Goal: Communication & Community: Answer question/provide support

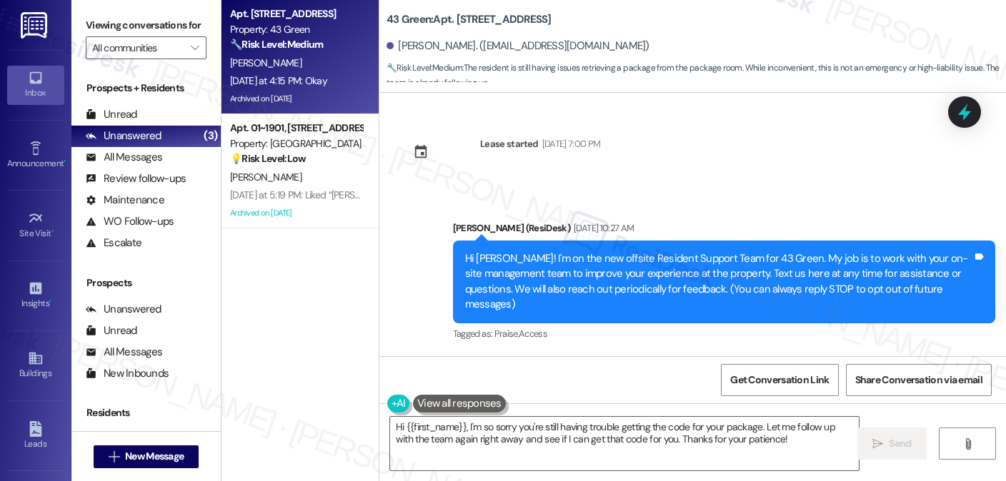
scroll to position [6835, 0]
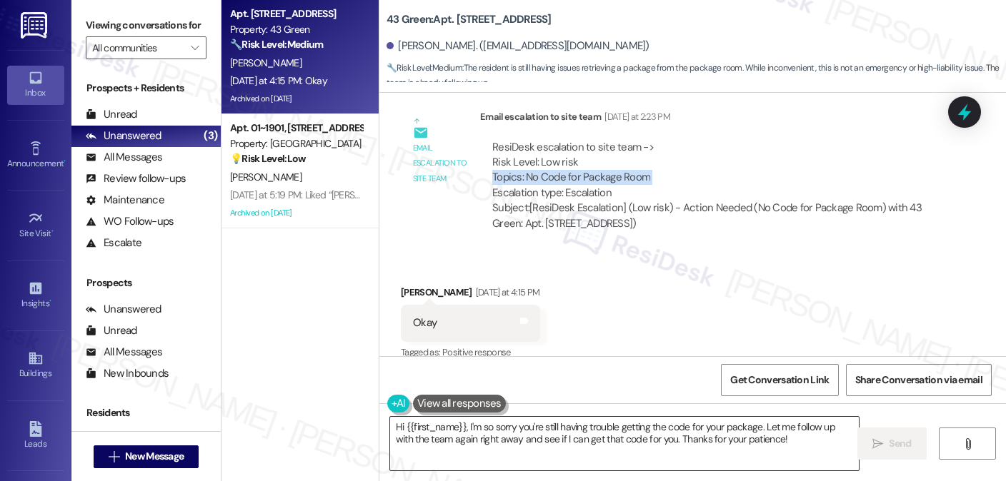
click at [600, 426] on textarea "Hi {{first_name}}, I'm so sorry you're still having trouble getting the code fo…" at bounding box center [624, 444] width 468 height 54
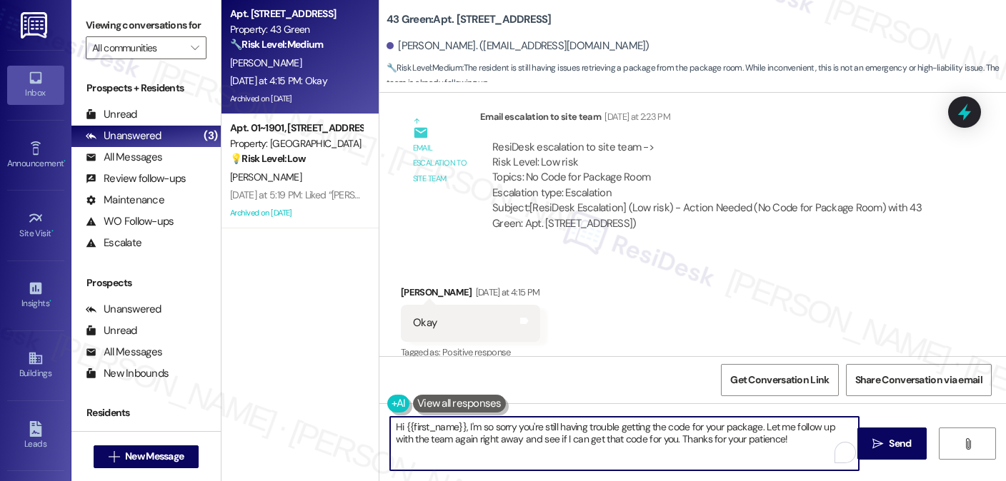
click at [600, 426] on textarea "Hi {{first_name}}, I'm so sorry you're still having trouble getting the code fo…" at bounding box center [624, 444] width 468 height 54
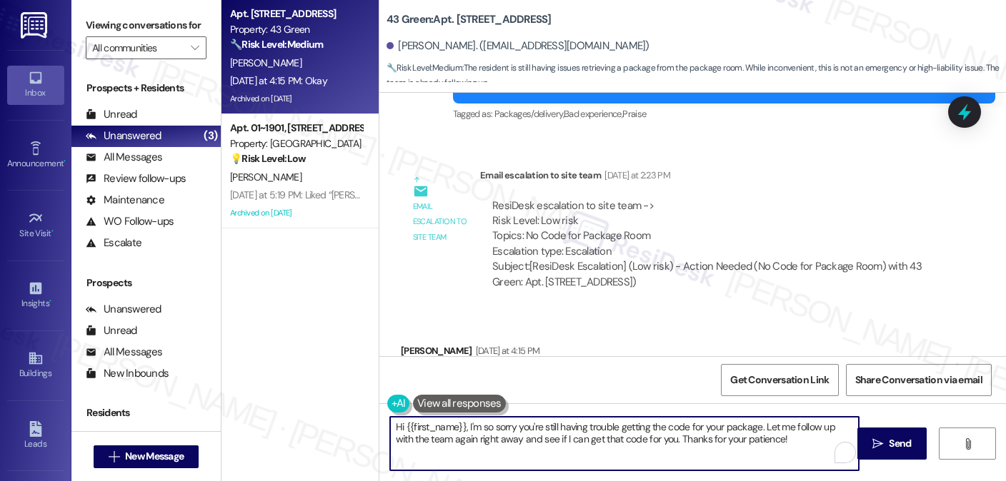
scroll to position [6692, 0]
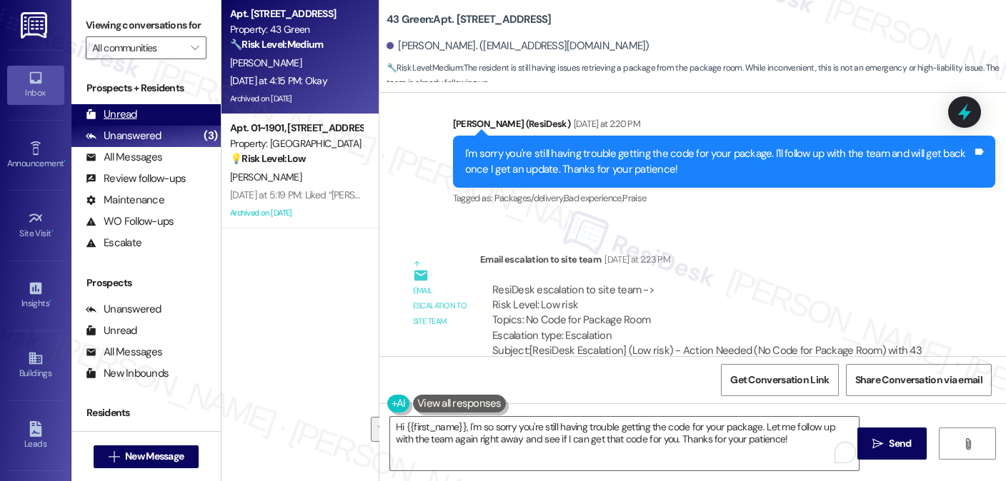
click at [164, 126] on div "Unread (0)" at bounding box center [145, 114] width 149 height 21
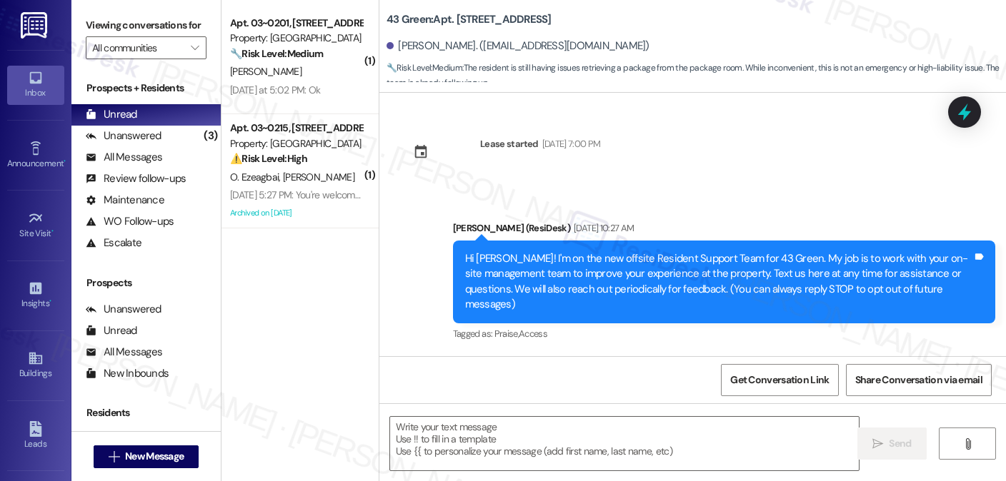
scroll to position [6834, 0]
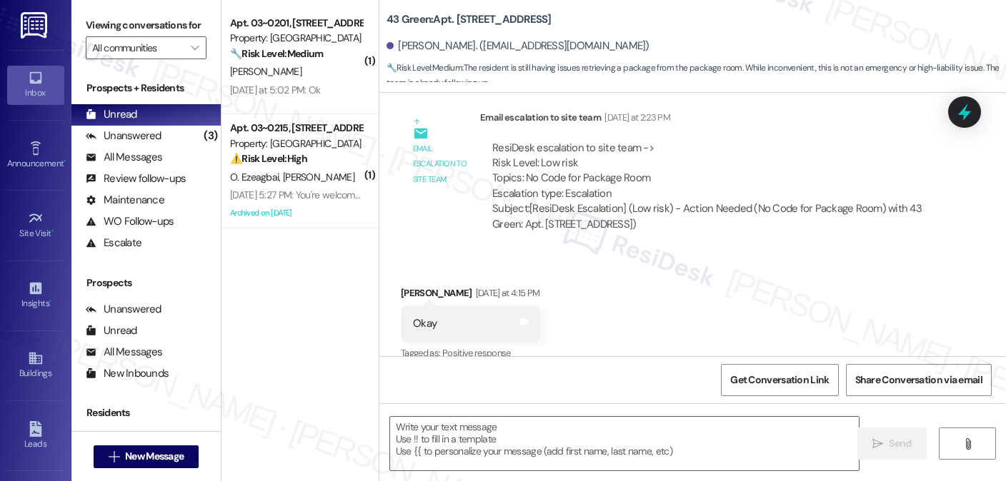
type textarea "Fetching suggested responses. Please feel free to read through the conversation…"
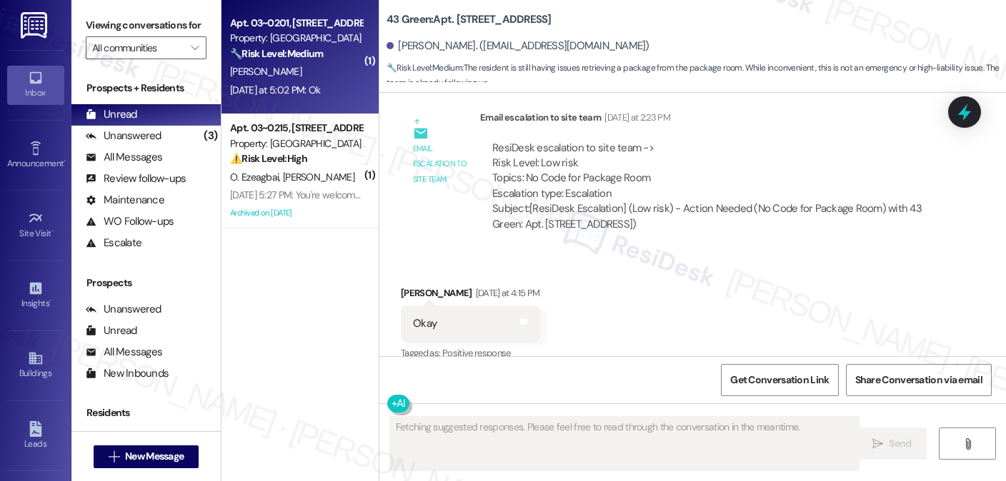
click at [299, 91] on div "[DATE] at 5:02 PM: Ok [DATE] at 5:02 PM: Ok" at bounding box center [275, 90] width 90 height 13
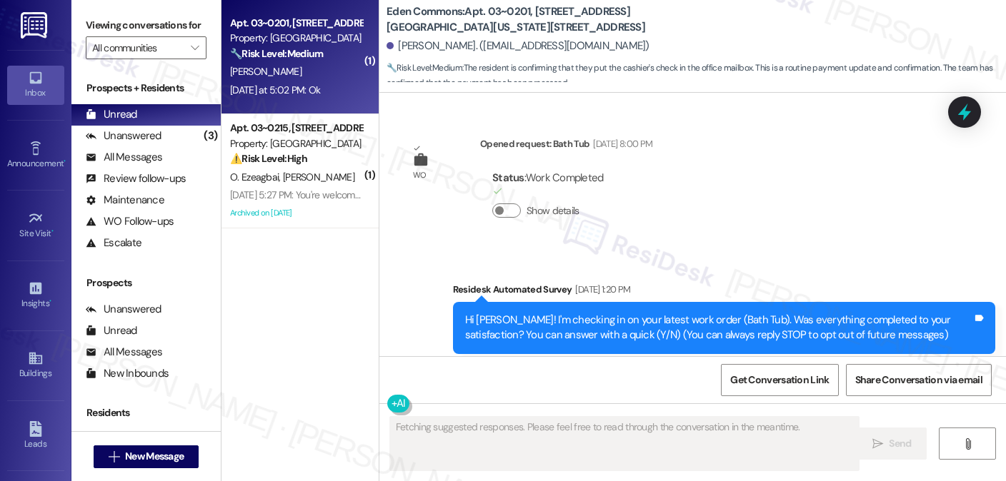
type textarea "Fetching suggested responses. Please feel free to read through the conversation…"
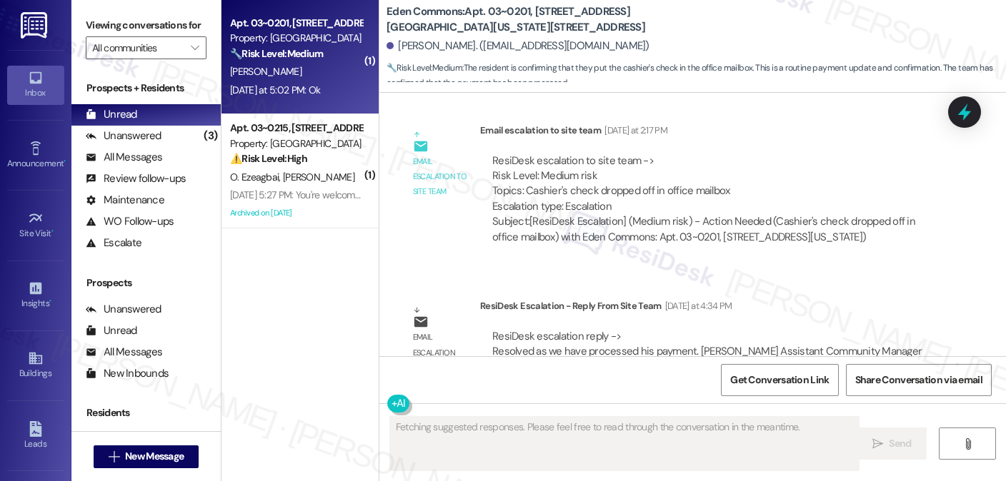
scroll to position [24231, 0]
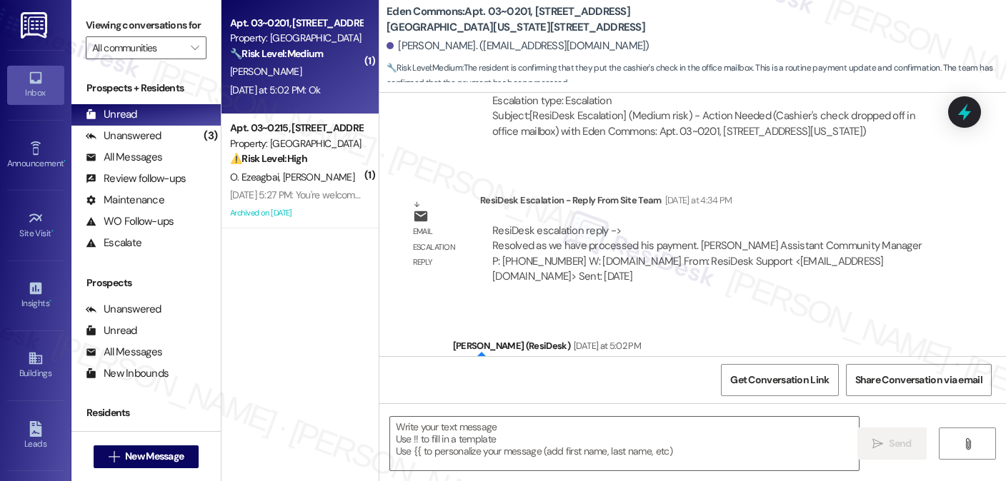
click at [526, 369] on div "Hi [PERSON_NAME], quick update! Our team has confirmed that your payment has be…" at bounding box center [718, 384] width 507 height 31
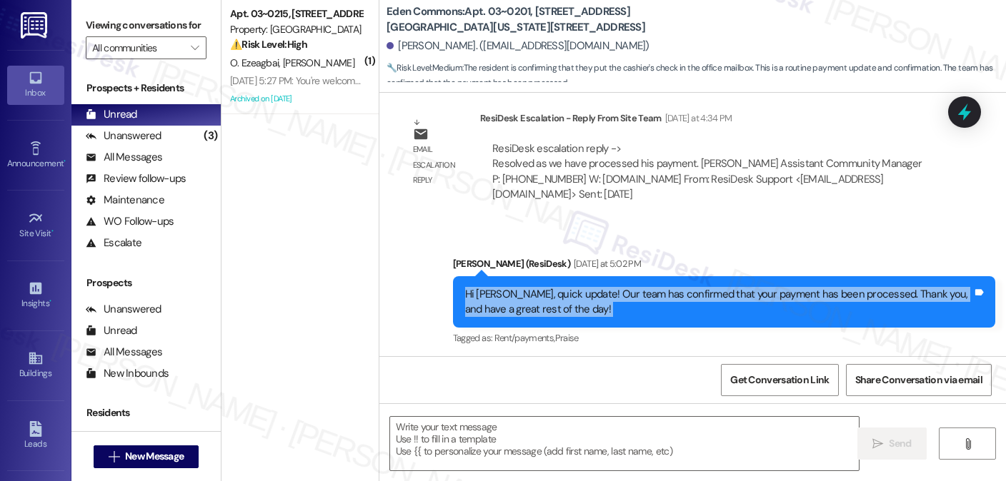
scroll to position [24292, 0]
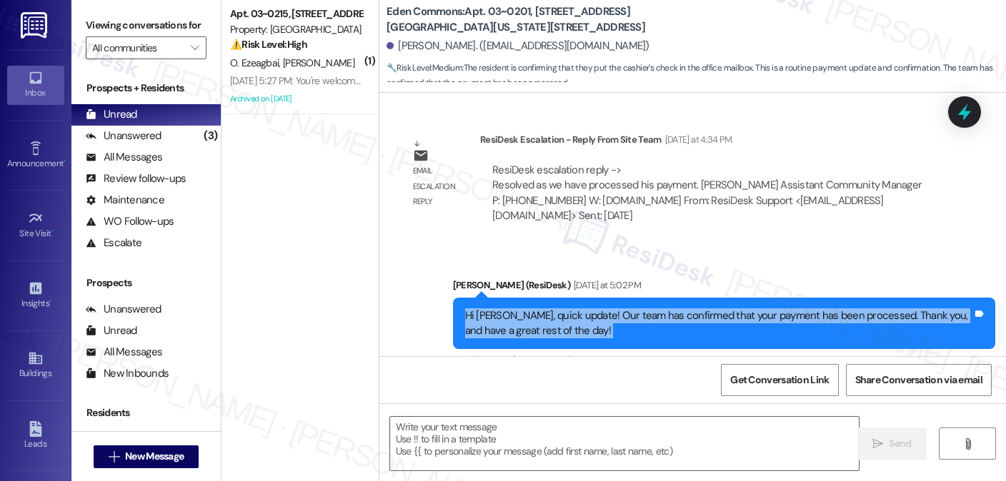
click at [534, 309] on div "Hi [PERSON_NAME], quick update! Our team has confirmed that your payment has be…" at bounding box center [718, 324] width 507 height 31
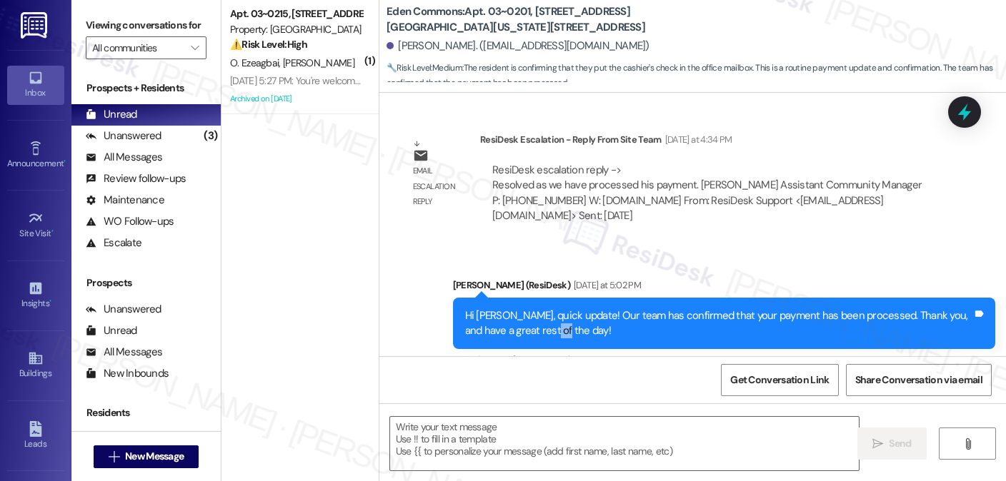
click at [534, 309] on div "Hi [PERSON_NAME], quick update! Our team has confirmed that your payment has be…" at bounding box center [718, 324] width 507 height 31
click at [545, 309] on div "Hi [PERSON_NAME], quick update! Our team has confirmed that your payment has be…" at bounding box center [718, 324] width 507 height 31
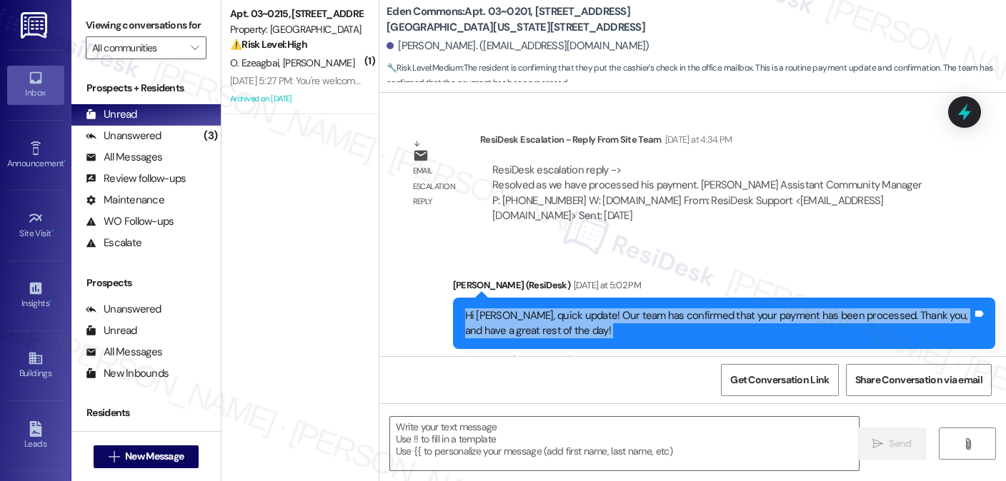
click at [545, 309] on div "Hi [PERSON_NAME], quick update! Our team has confirmed that your payment has be…" at bounding box center [718, 324] width 507 height 31
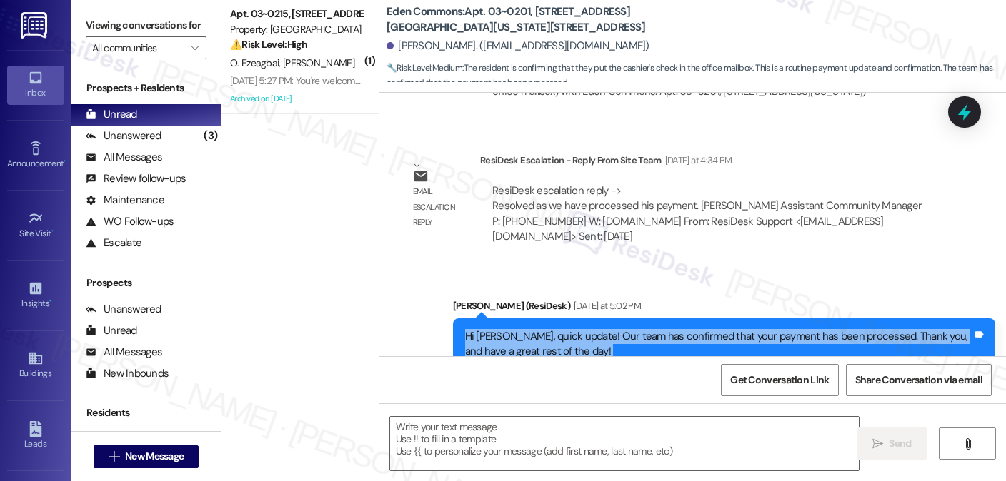
scroll to position [24363, 0]
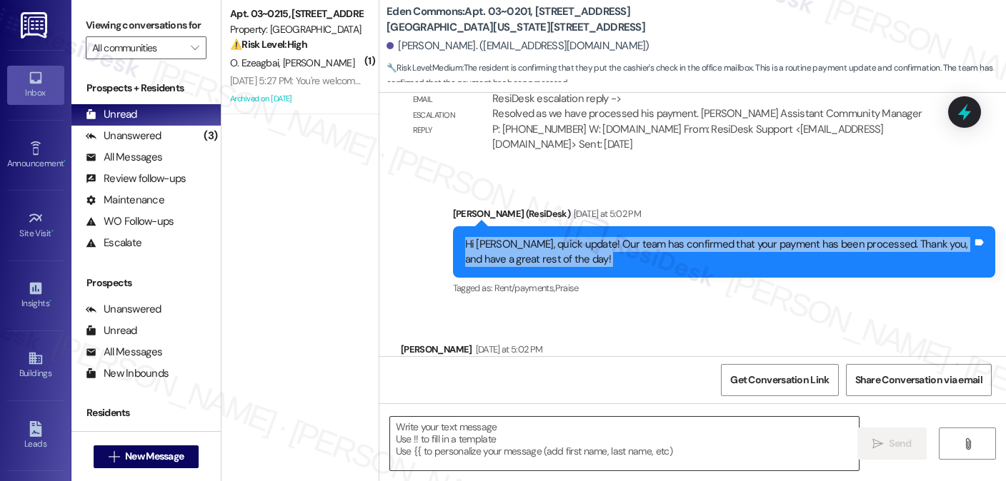
click at [495, 429] on textarea at bounding box center [624, 444] width 468 height 54
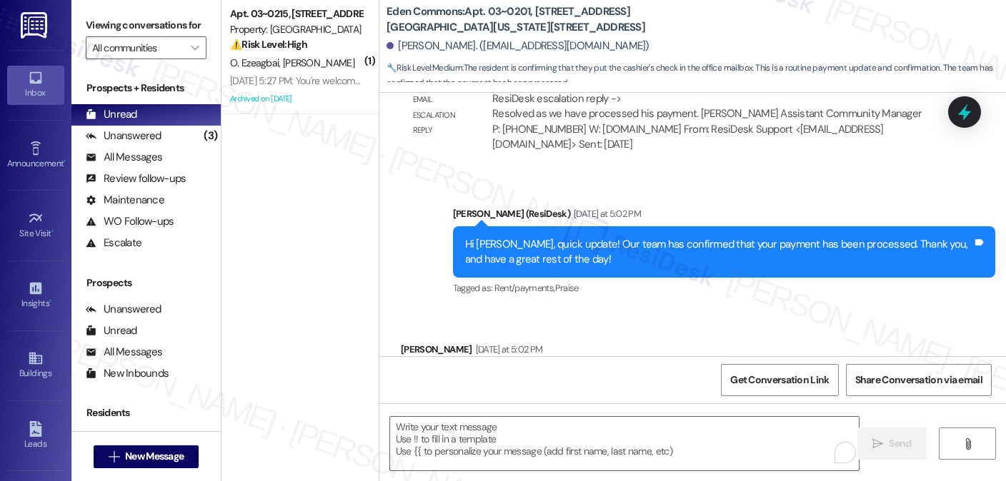
scroll to position [24149, 0]
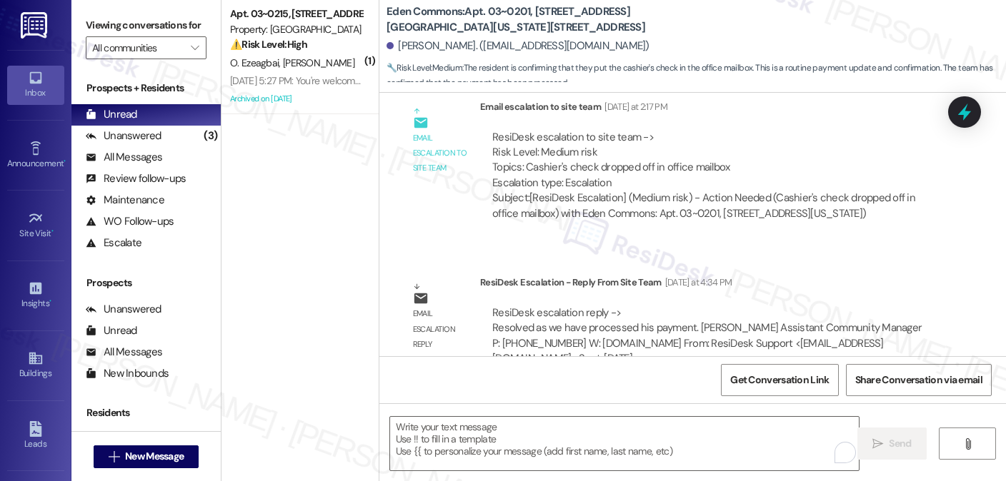
click at [513, 441] on div "Hi [PERSON_NAME], quick update! Our team has confirmed that your payment has be…" at bounding box center [724, 467] width 542 height 52
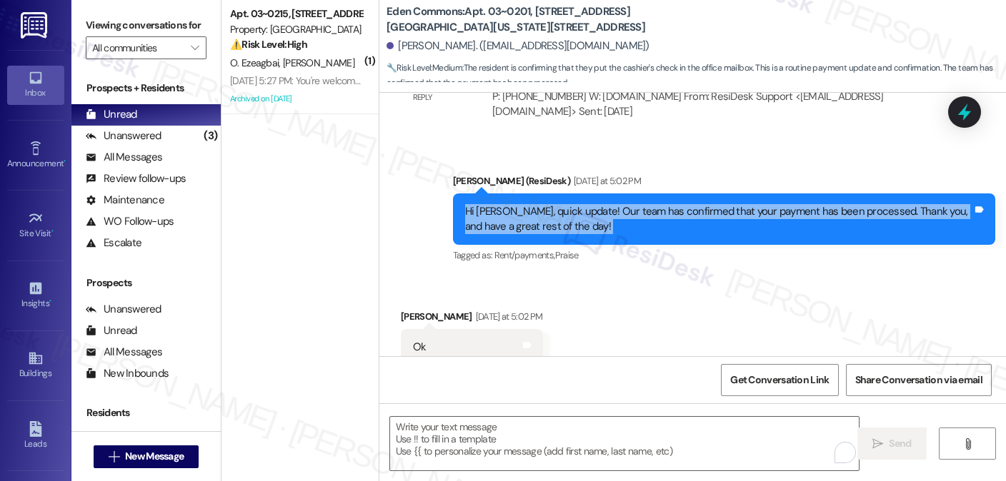
scroll to position [24363, 0]
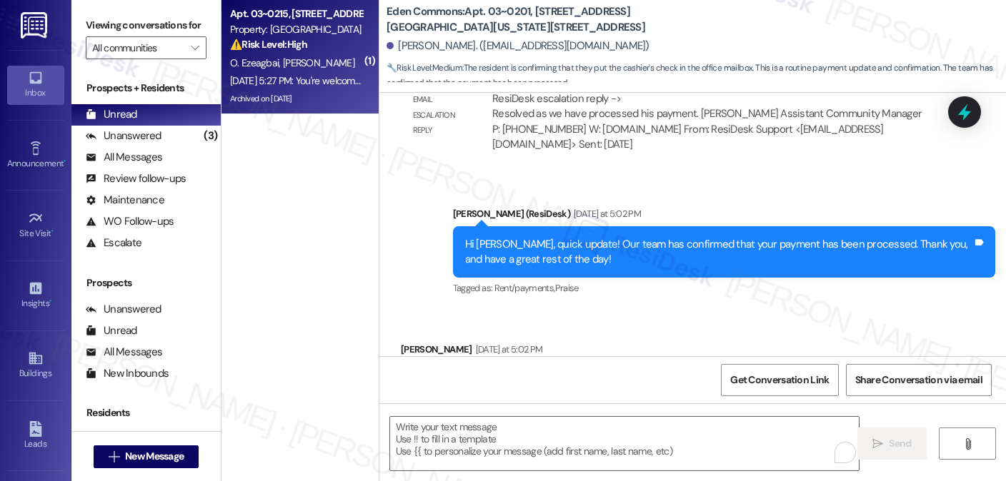
click at [294, 94] on div "Archived on [DATE]" at bounding box center [296, 99] width 135 height 18
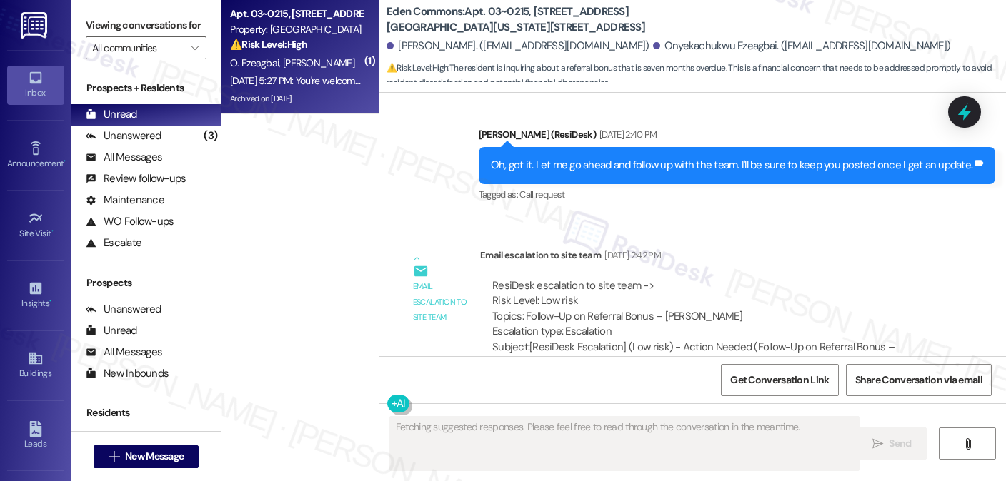
scroll to position [28797, 0]
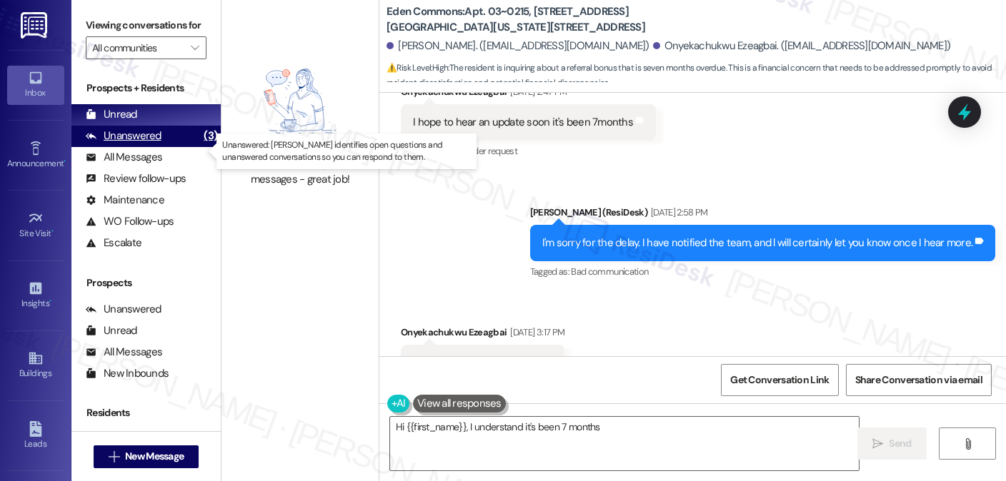
click at [177, 147] on div "Unanswered (3)" at bounding box center [145, 136] width 149 height 21
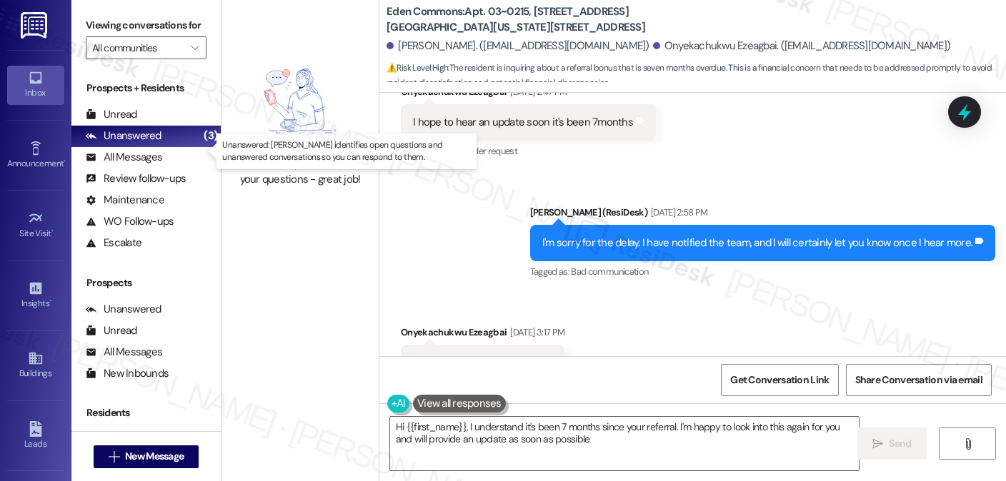
type textarea "Hi {{first_name}}, I understand it's been 7 months since your referral. I'm hap…"
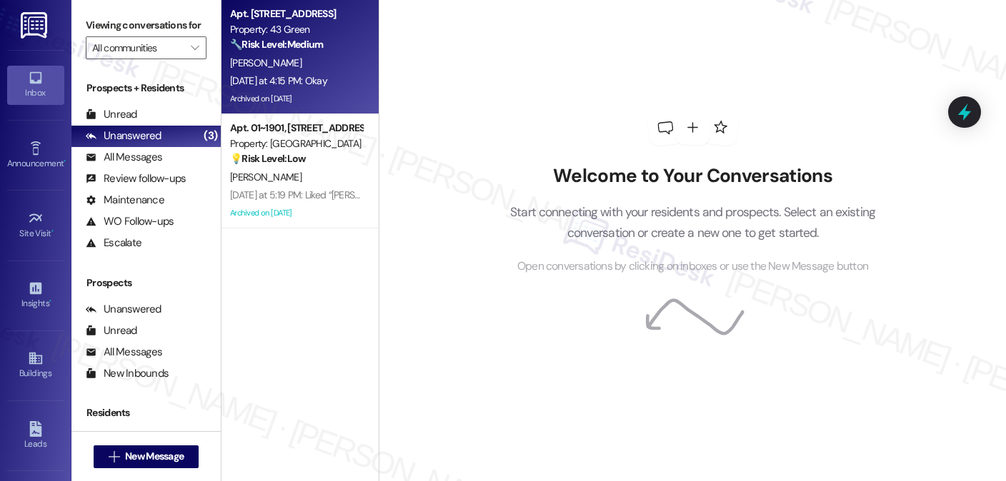
click at [327, 82] on div "[DATE] at 4:15 PM: Okay [DATE] at 4:15 PM: Okay" at bounding box center [278, 80] width 97 height 13
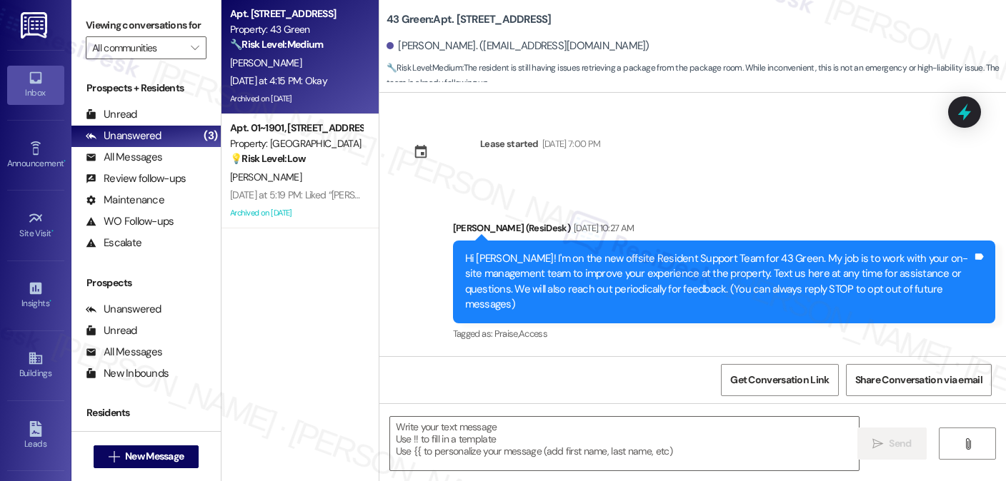
scroll to position [6834, 0]
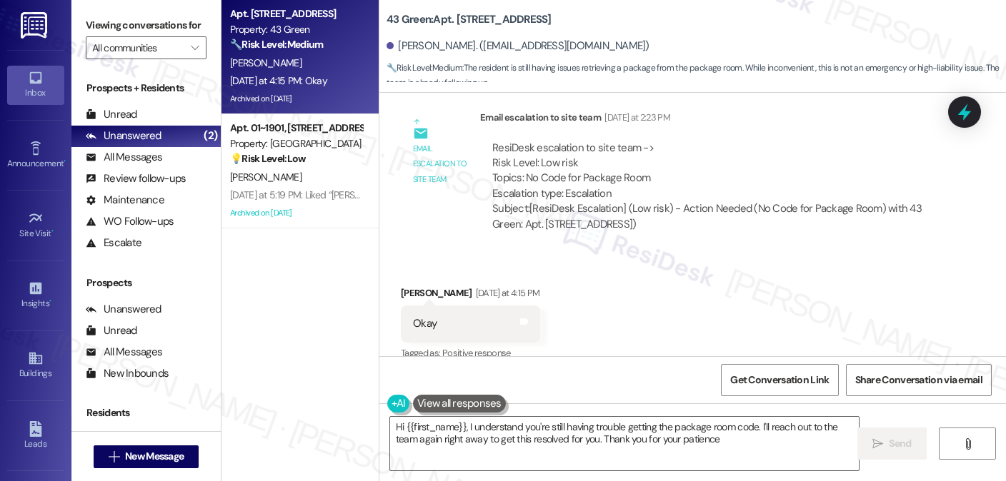
type textarea "Hi {{first_name}}, I understand you're still having trouble getting the package…"
